Goal: Information Seeking & Learning: Learn about a topic

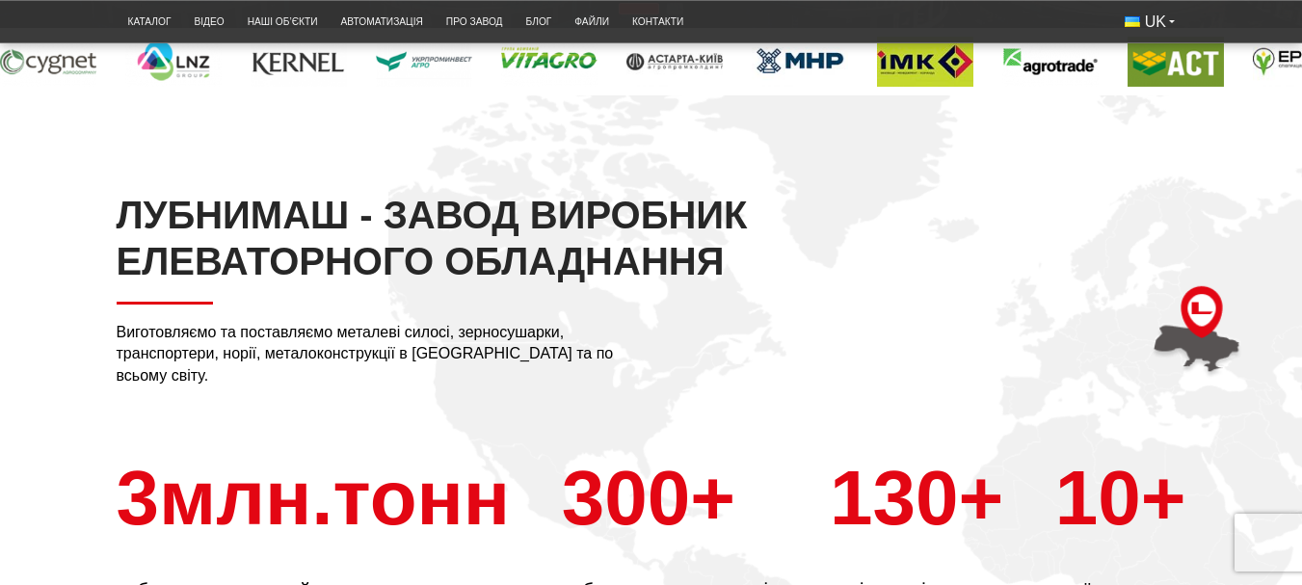
scroll to position [482, 0]
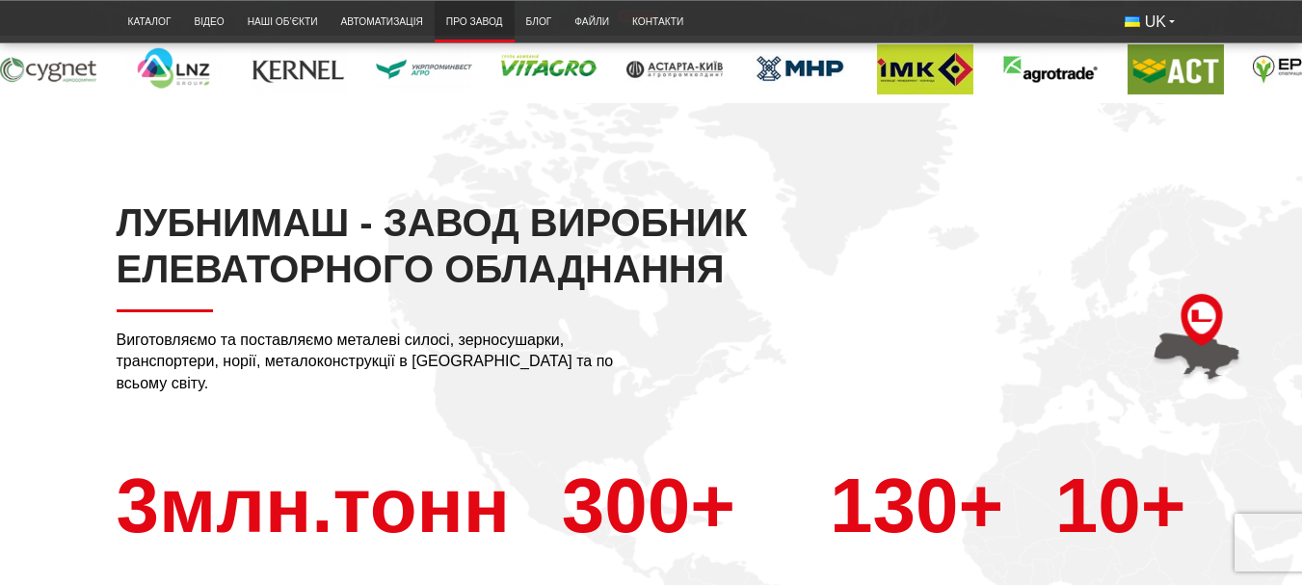
click at [474, 20] on link "Про завод" at bounding box center [474, 22] width 80 height 32
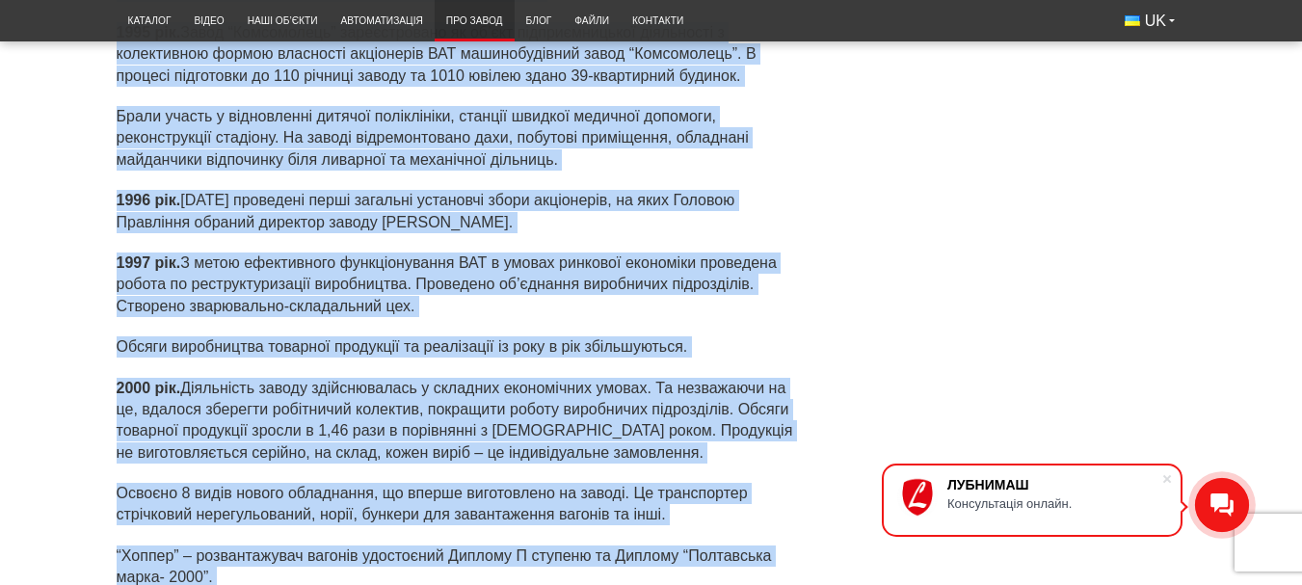
scroll to position [5780, 0]
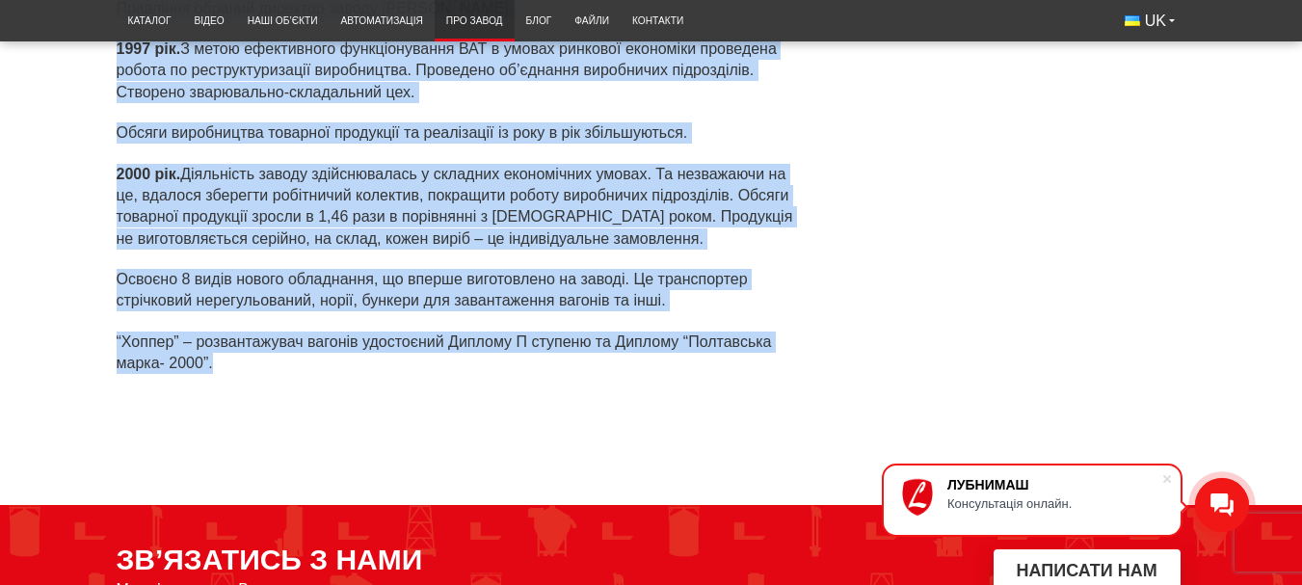
drag, startPoint x: 117, startPoint y: 207, endPoint x: 361, endPoint y: 373, distance: 295.5
copy div "Завод «ЛУБНИМАШ» має багаторічну історію і на сьогоднішній день визнаний одним …"
click at [711, 333] on p "“Хоппер” – розвантажувач вагонів удостоєний Диплому П ступеню та Диплому “Полта…" at bounding box center [463, 352] width 693 height 43
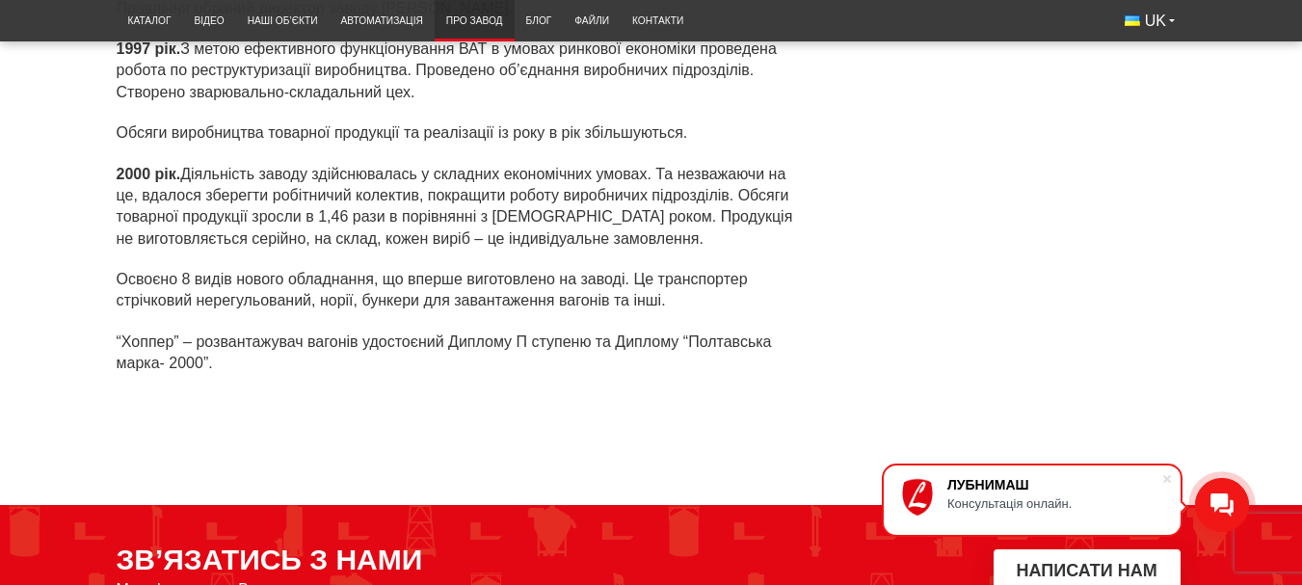
scroll to position [6069, 0]
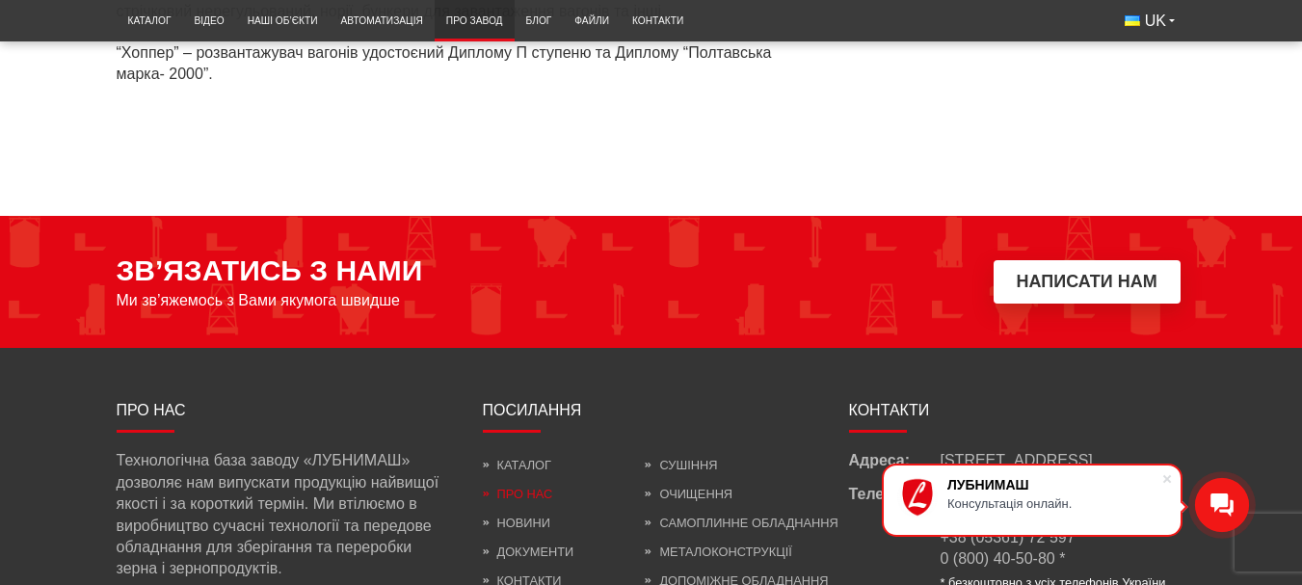
click at [535, 487] on link "Про нас" at bounding box center [518, 494] width 70 height 14
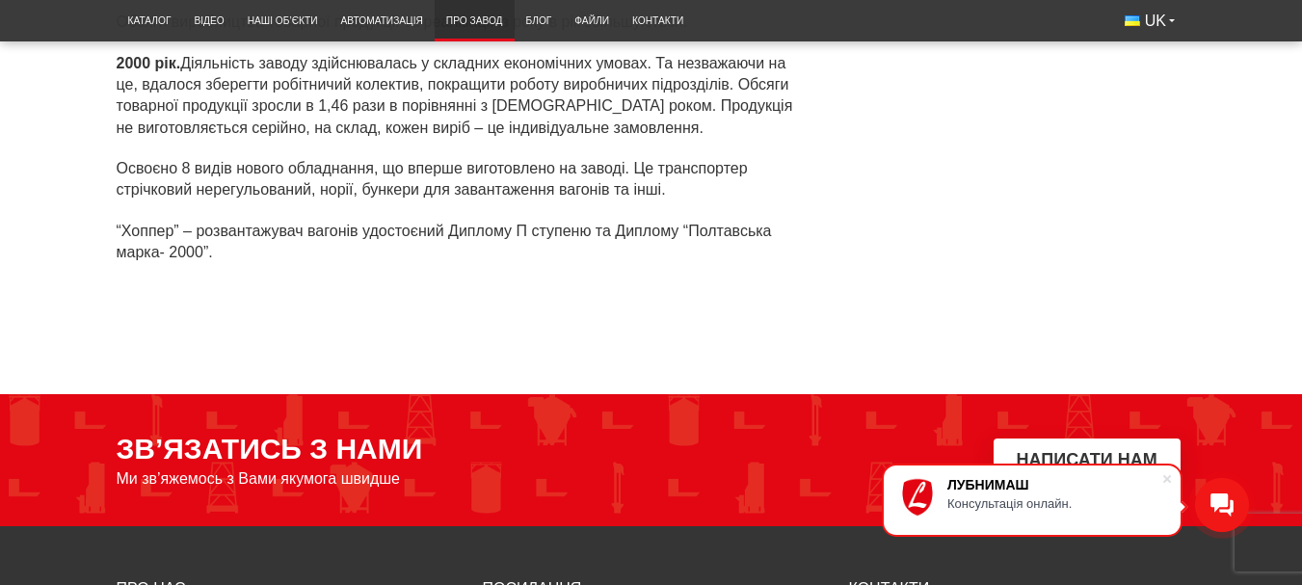
scroll to position [6166, 0]
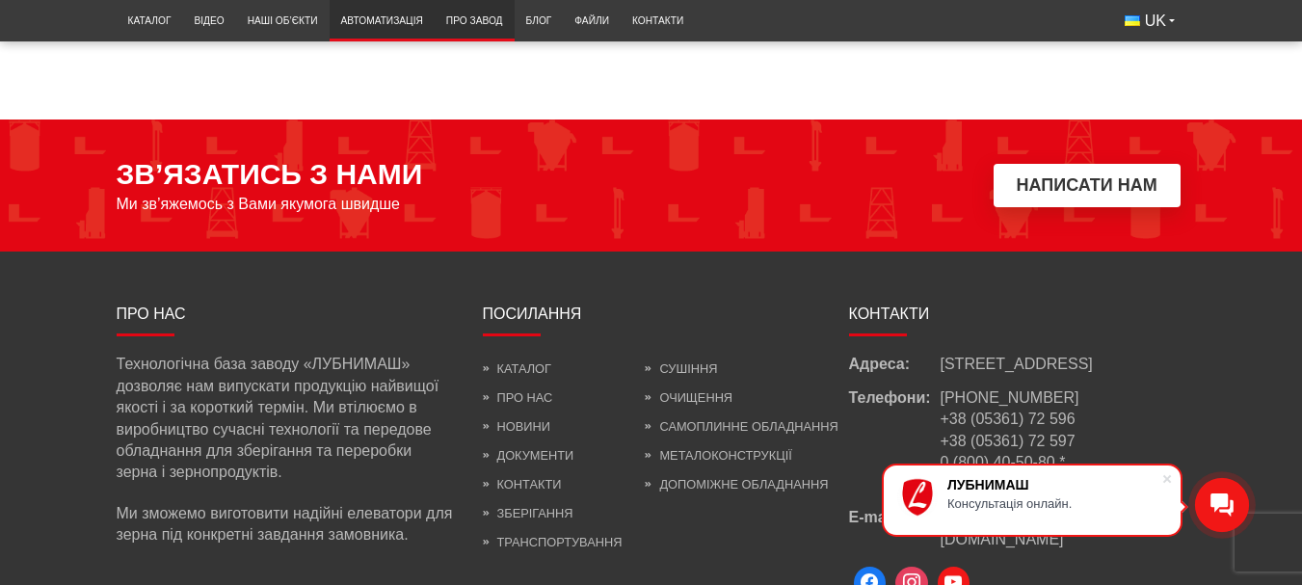
click at [375, 15] on link "Автоматизація" at bounding box center [381, 21] width 105 height 32
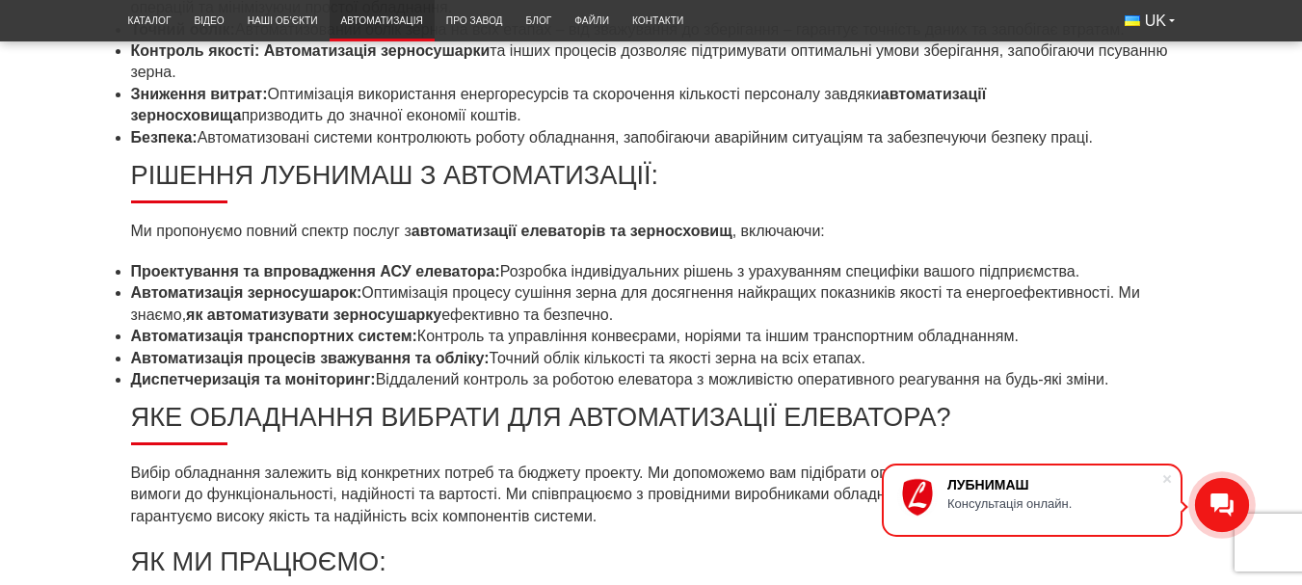
scroll to position [963, 0]
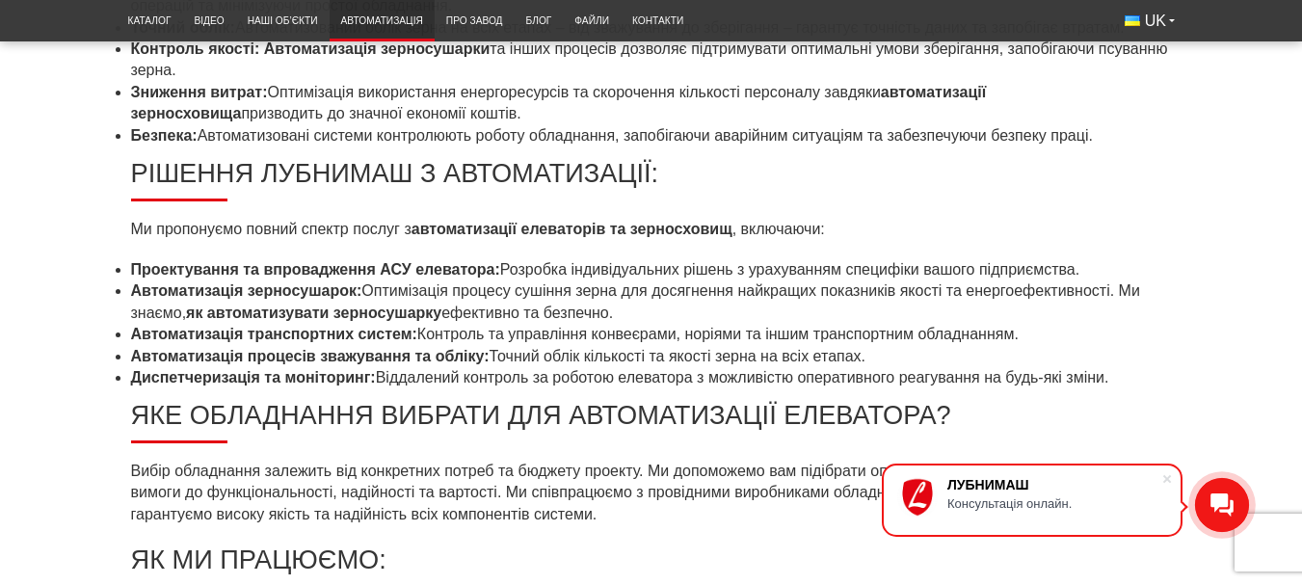
drag, startPoint x: 134, startPoint y: 174, endPoint x: 1113, endPoint y: 376, distance: 999.3
click at [1113, 376] on section "Автоматизація елеваторів та зерносховищ: ефективність та контроль на кожному ет…" at bounding box center [651, 253] width 1040 height 1030
copy section "Рішення Лубнимаш з автоматизації: Ми пропонуємо повний спектр послуг з автомати…"
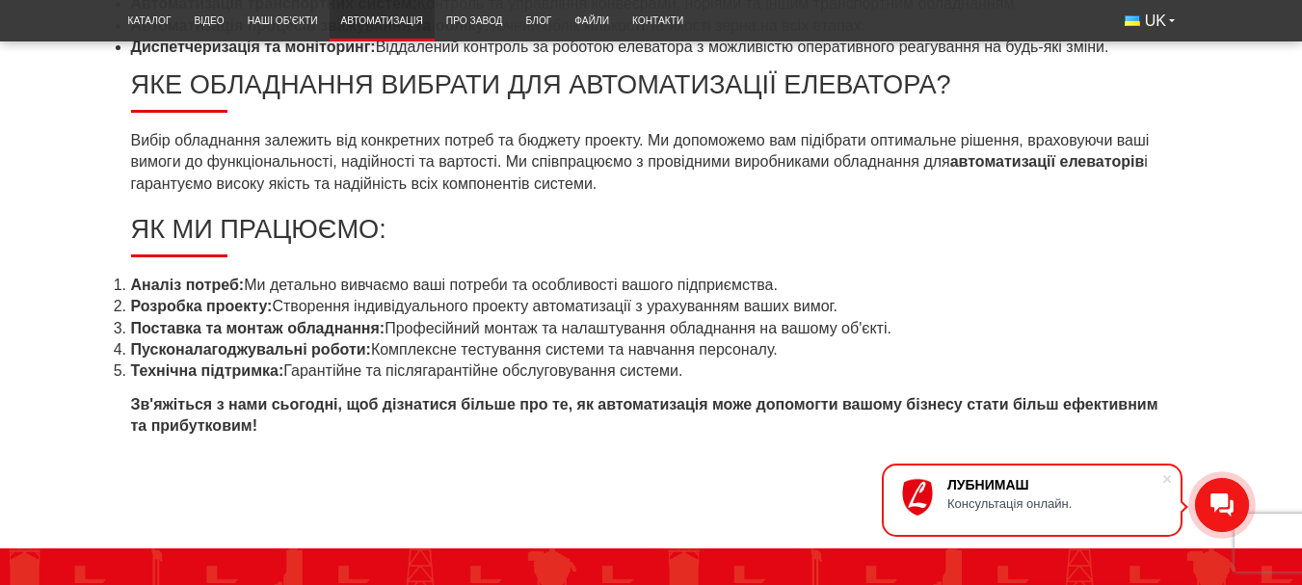
scroll to position [1445, 0]
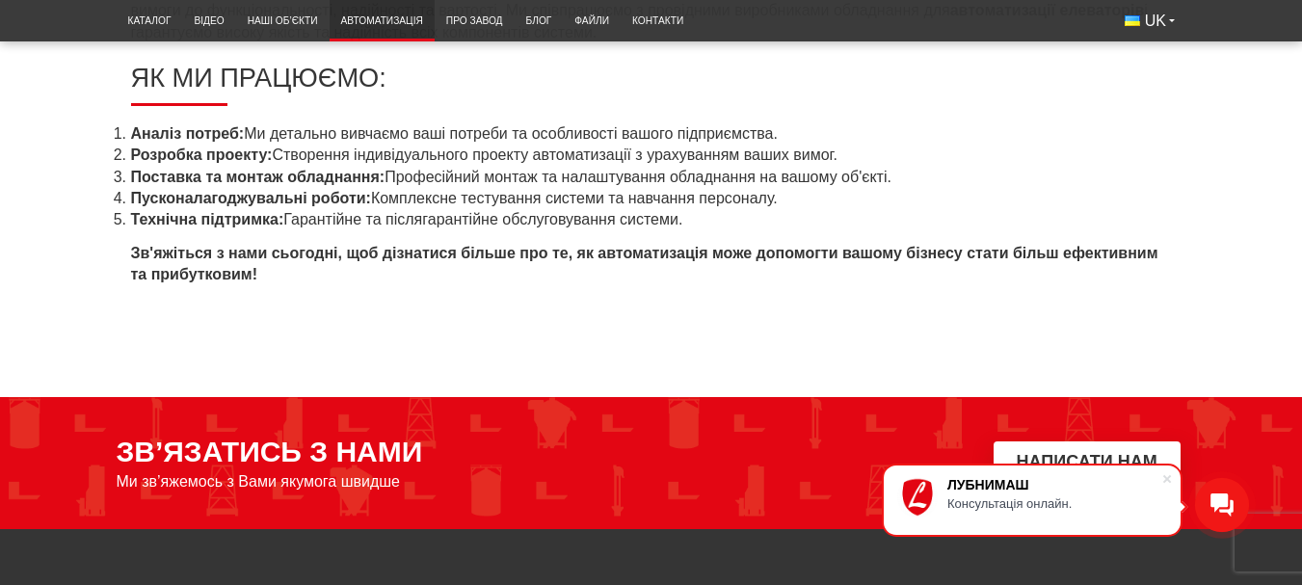
drag, startPoint x: 111, startPoint y: 127, endPoint x: 704, endPoint y: 212, distance: 599.5
copy ol "Аналіз потреб: Ми детально вивчаємо ваші потреби та особливості вашого підприєм…"
